Goal: Information Seeking & Learning: Learn about a topic

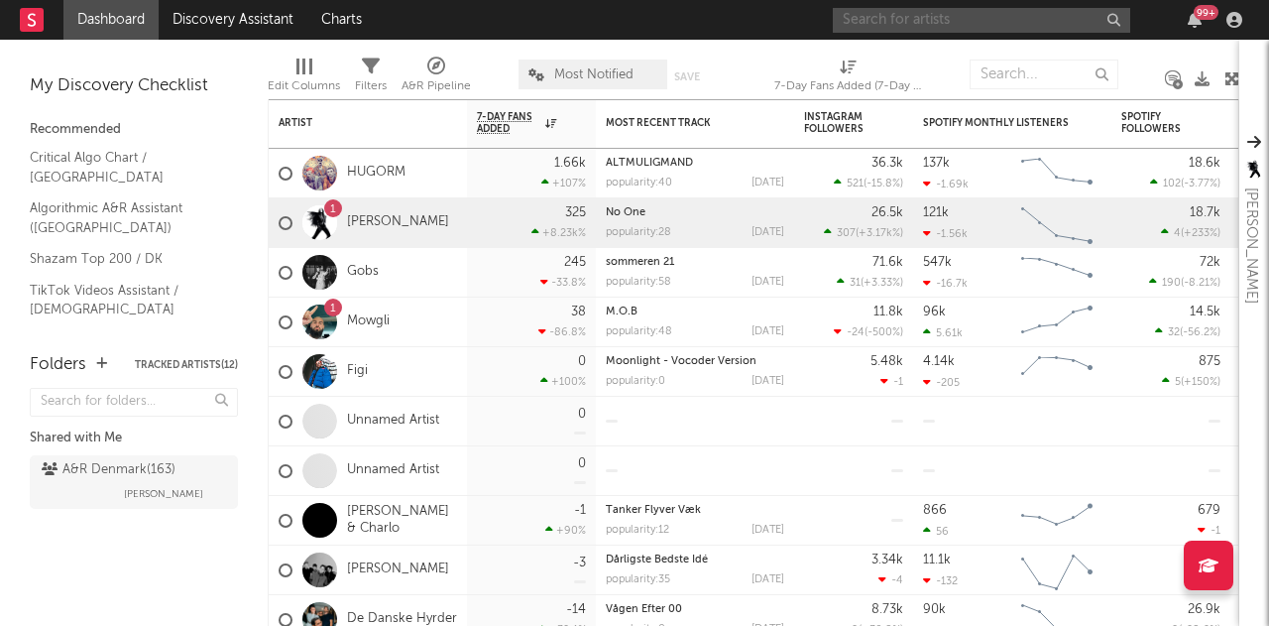
click at [932, 17] on input "text" at bounding box center [981, 20] width 297 height 25
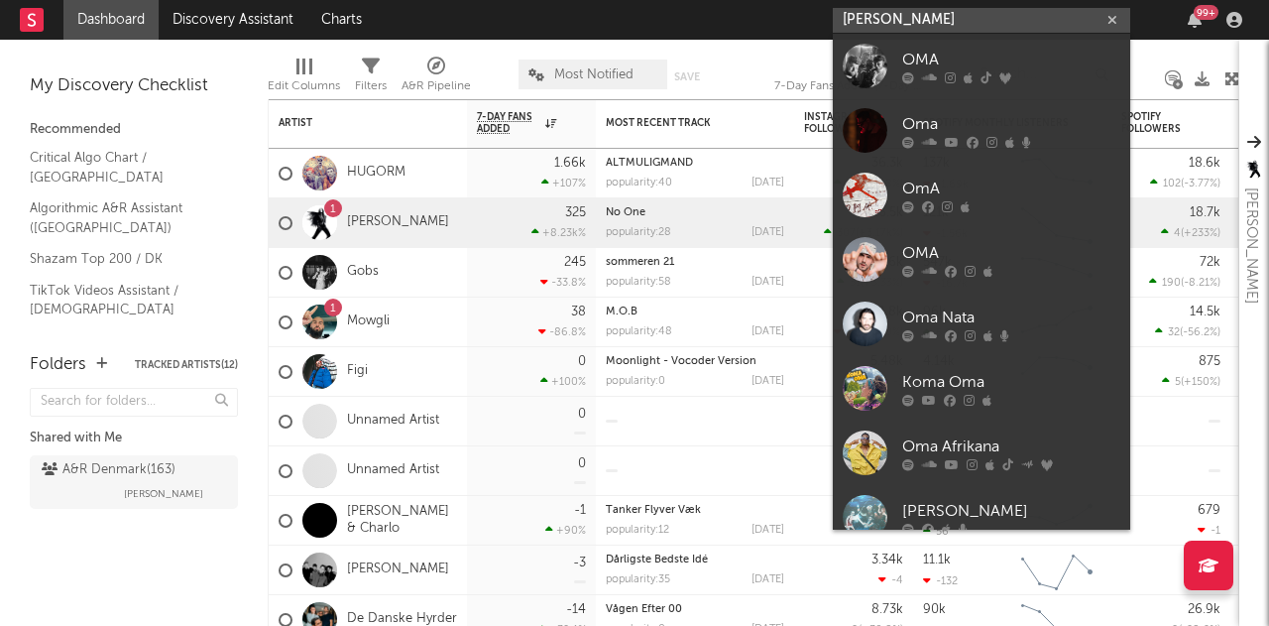
click at [953, 20] on input "[PERSON_NAME]" at bounding box center [981, 20] width 297 height 25
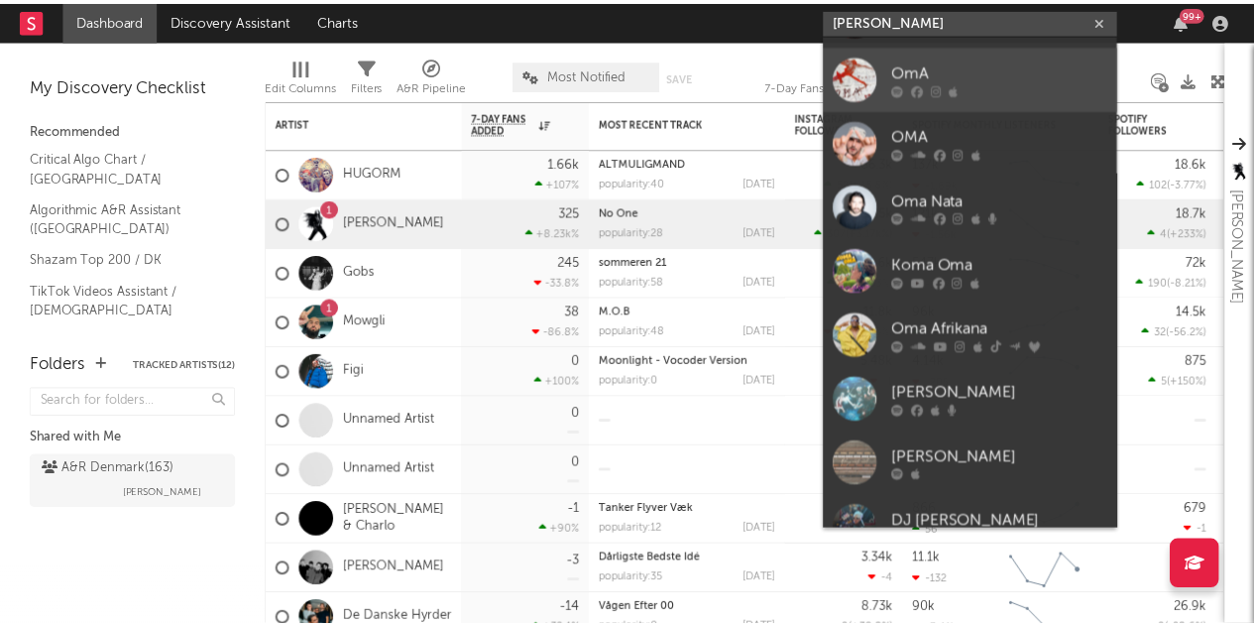
scroll to position [149, 0]
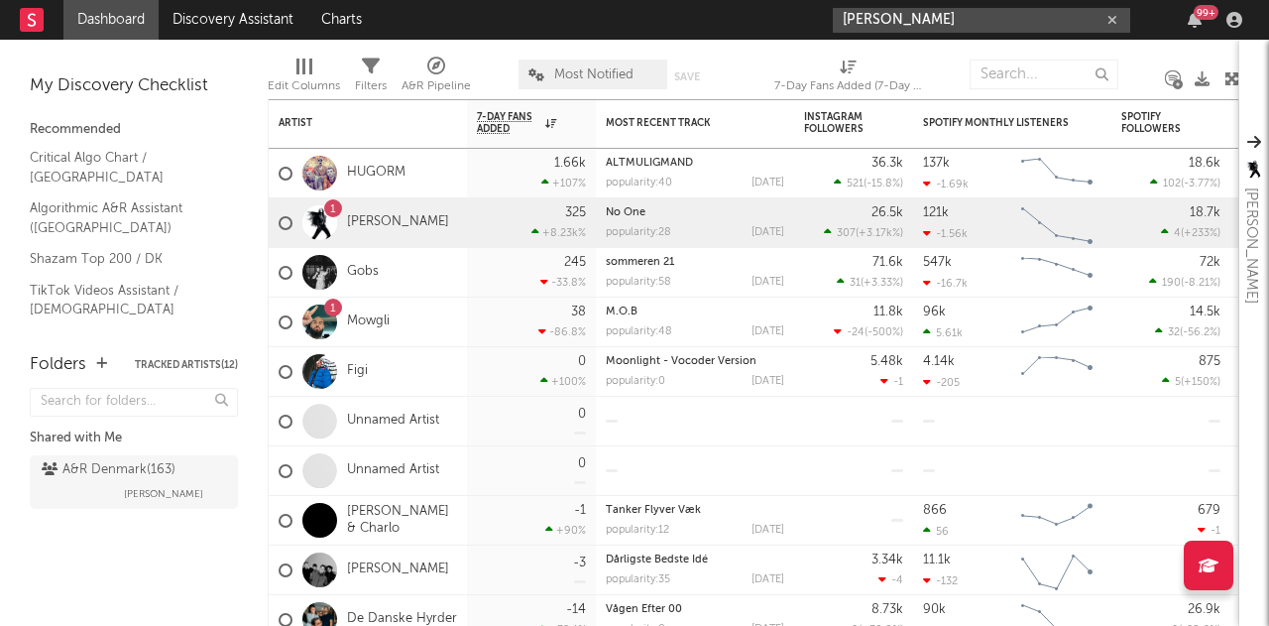
click at [966, 25] on input "[PERSON_NAME]" at bounding box center [981, 20] width 297 height 25
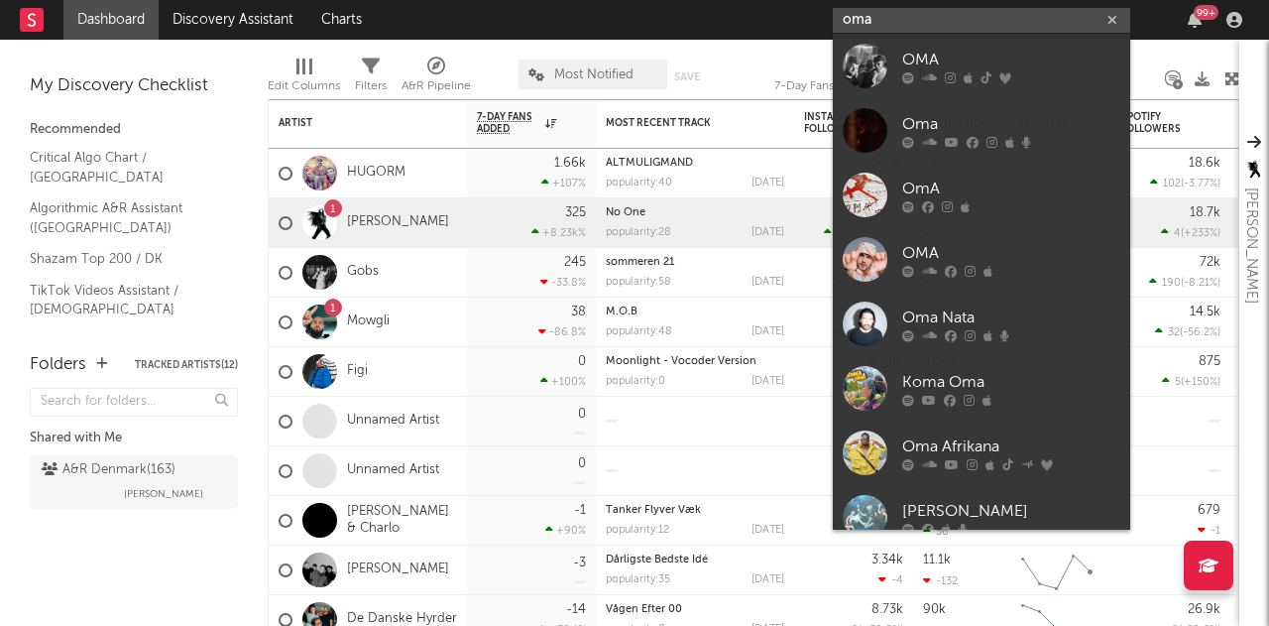
type input "[PERSON_NAME]"
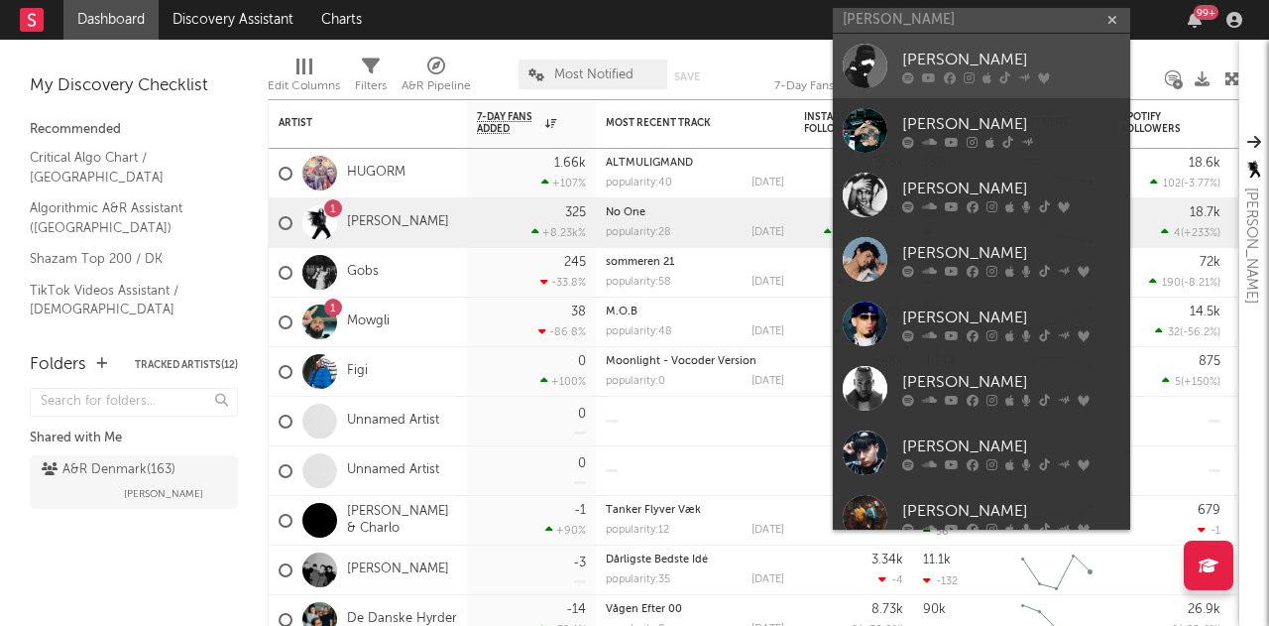
click at [934, 69] on div "[PERSON_NAME]" at bounding box center [1011, 60] width 218 height 24
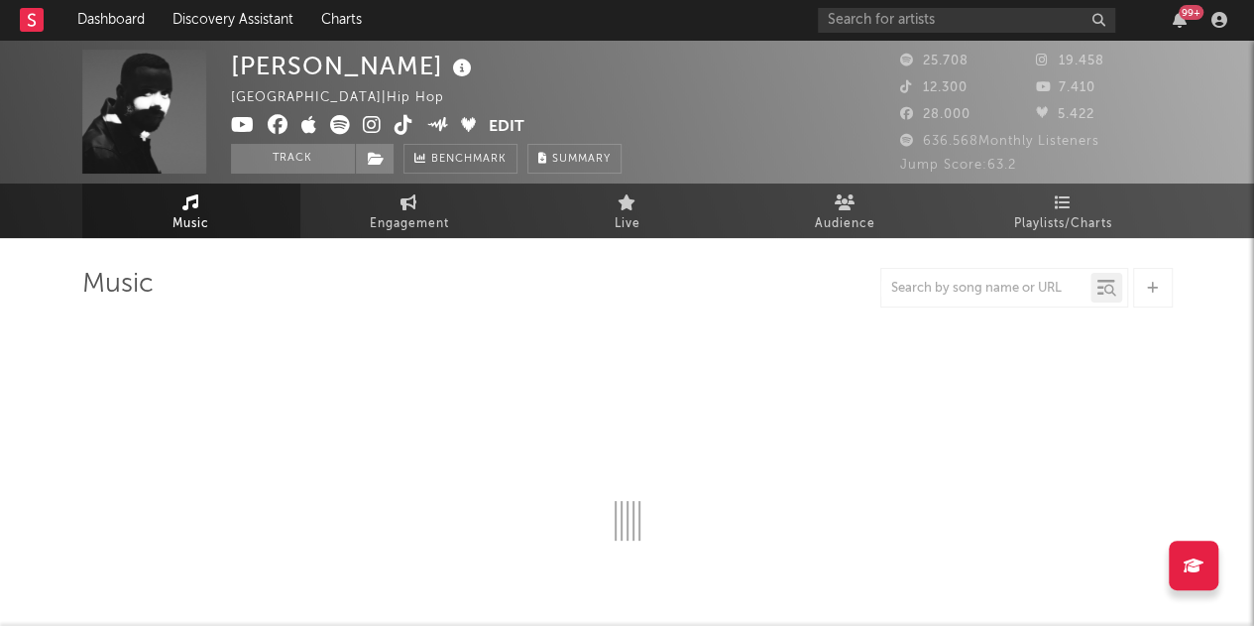
select select "6m"
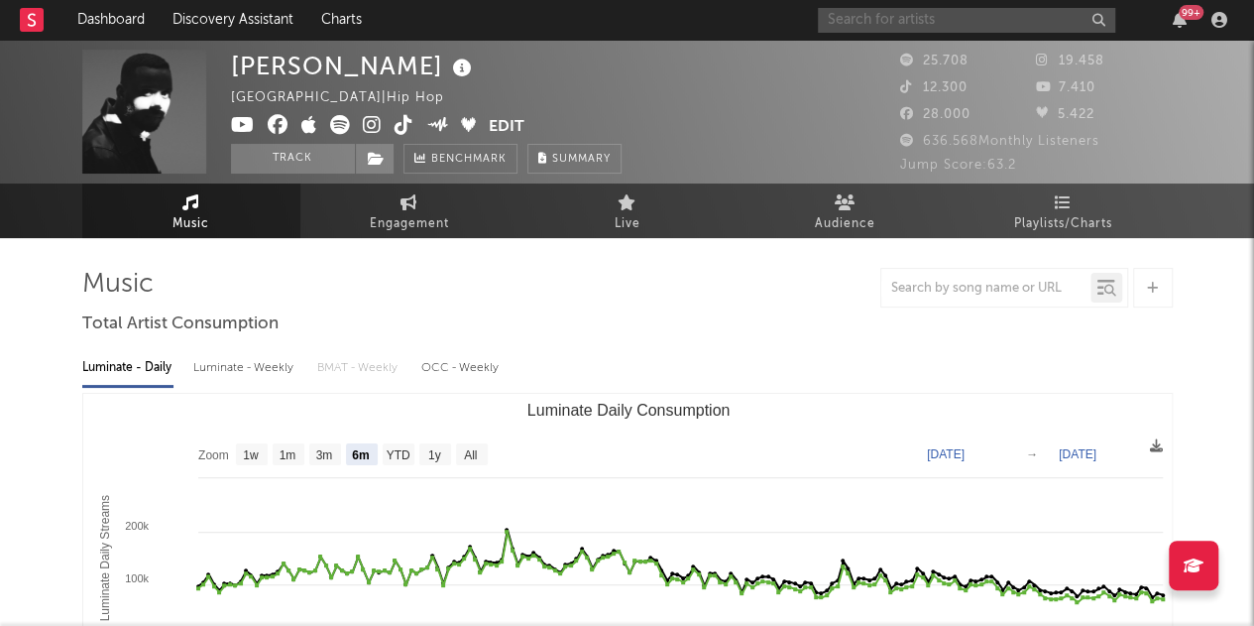
click at [951, 20] on input "text" at bounding box center [966, 20] width 297 height 25
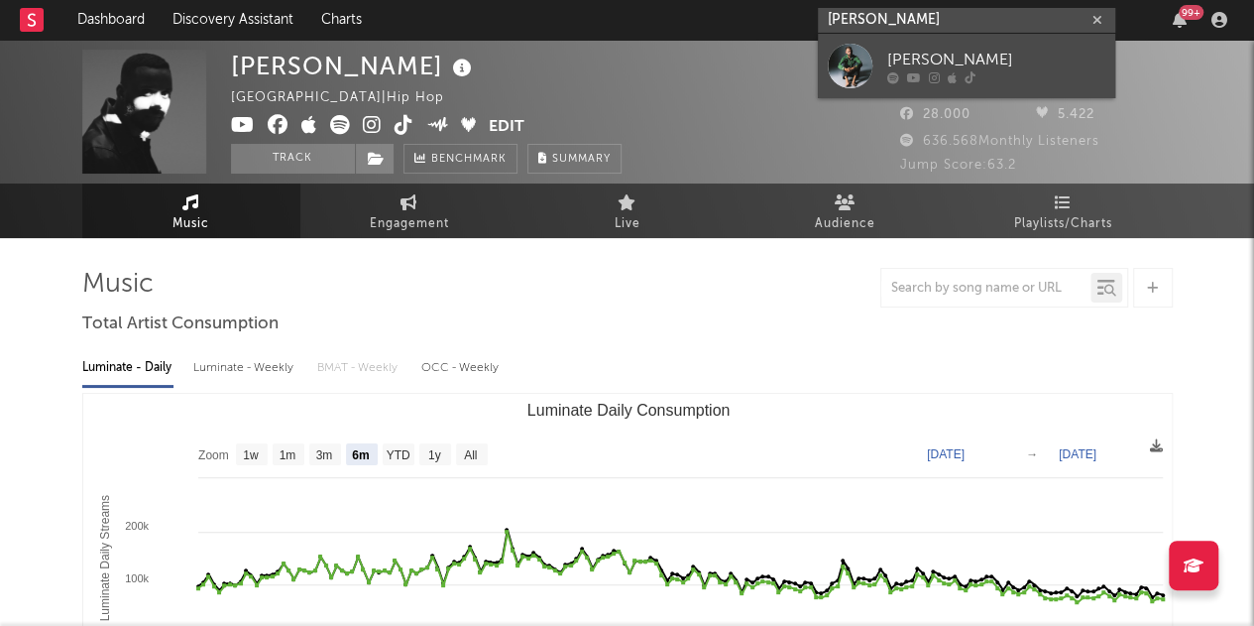
type input "[PERSON_NAME]"
click at [936, 71] on icon at bounding box center [934, 77] width 11 height 12
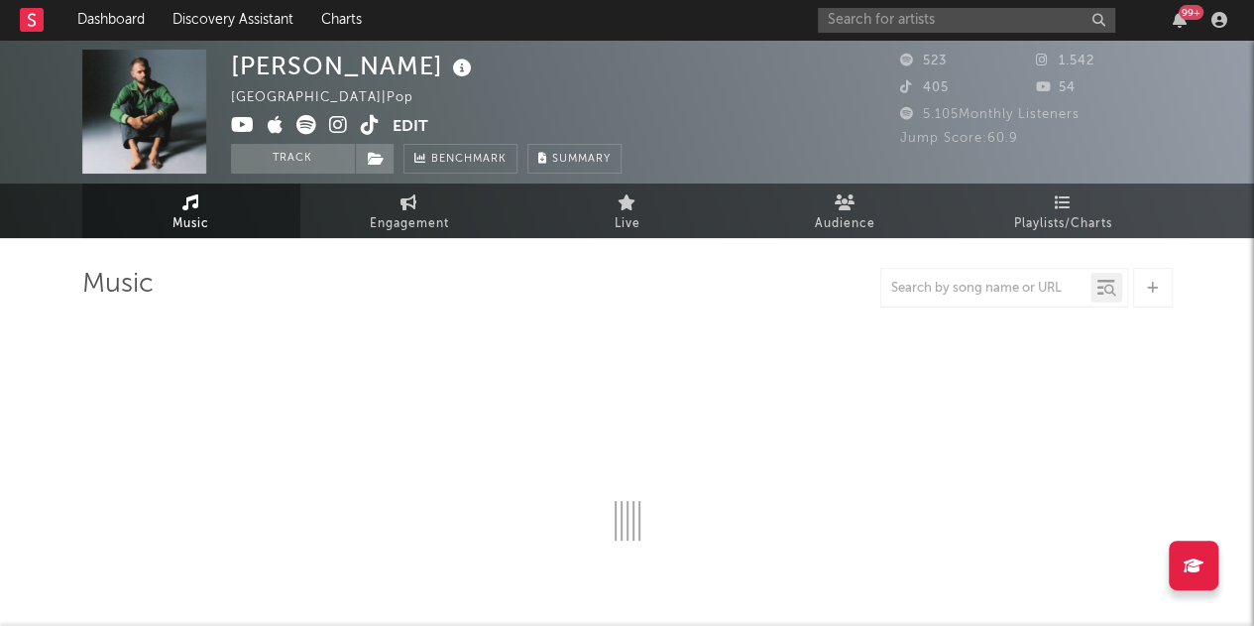
select select "6m"
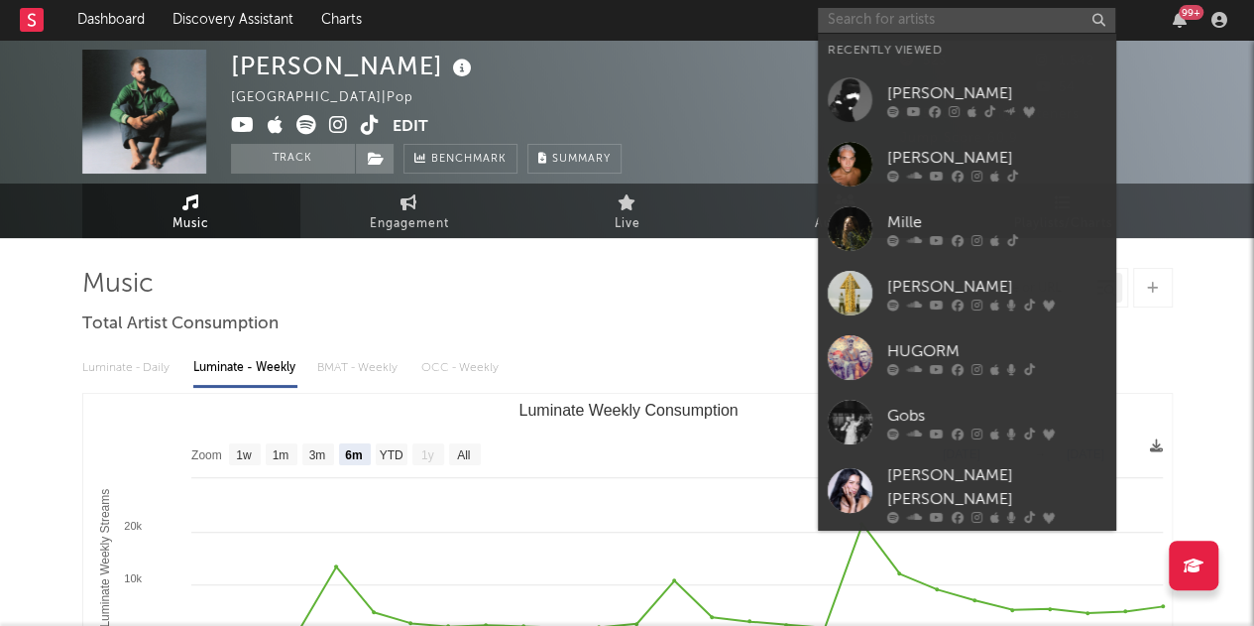
click at [984, 21] on input "text" at bounding box center [966, 20] width 297 height 25
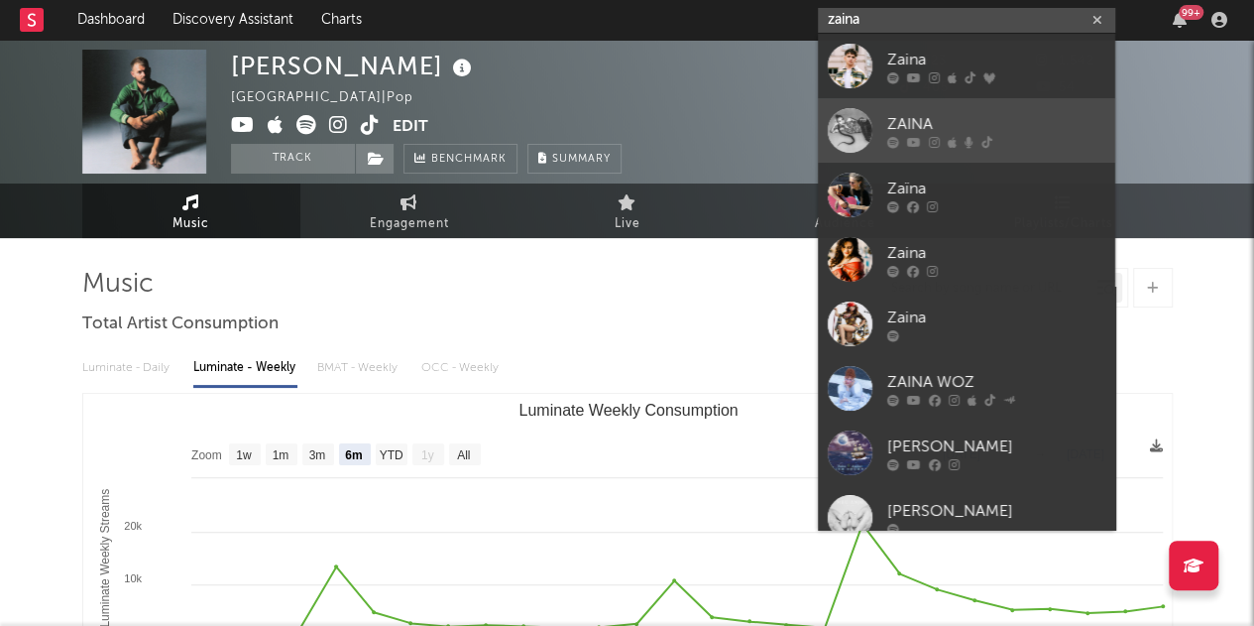
type input "zaina"
click at [898, 117] on div "ZAINA" at bounding box center [996, 124] width 218 height 24
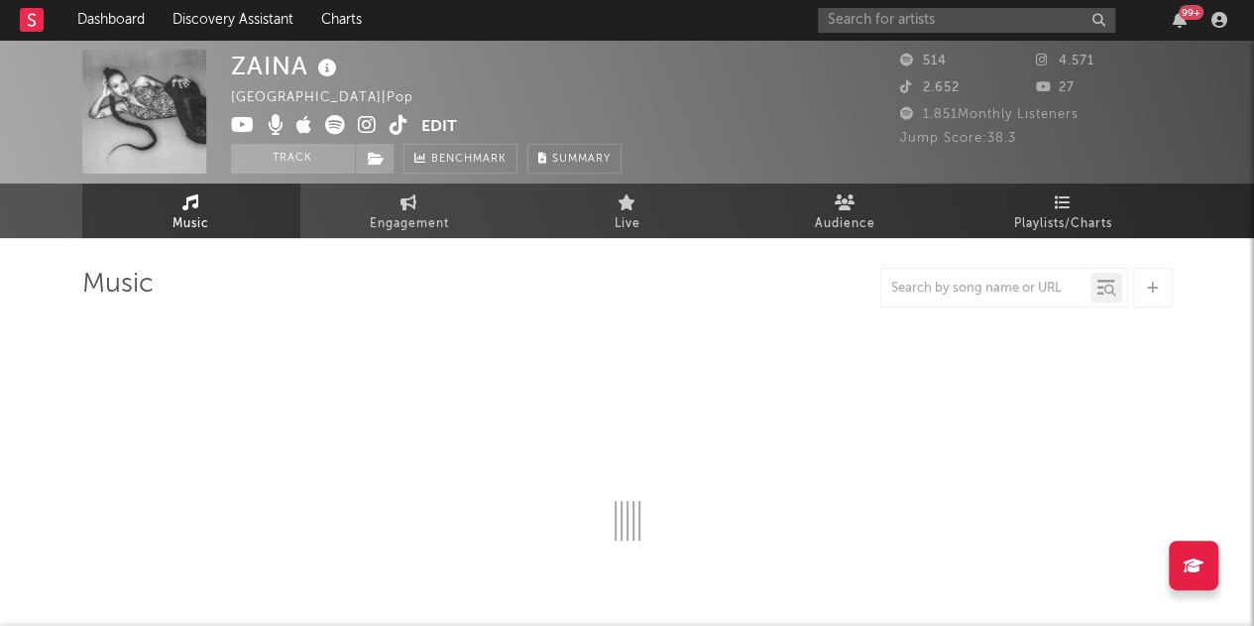
select select "6m"
